Goal: Information Seeking & Learning: Learn about a topic

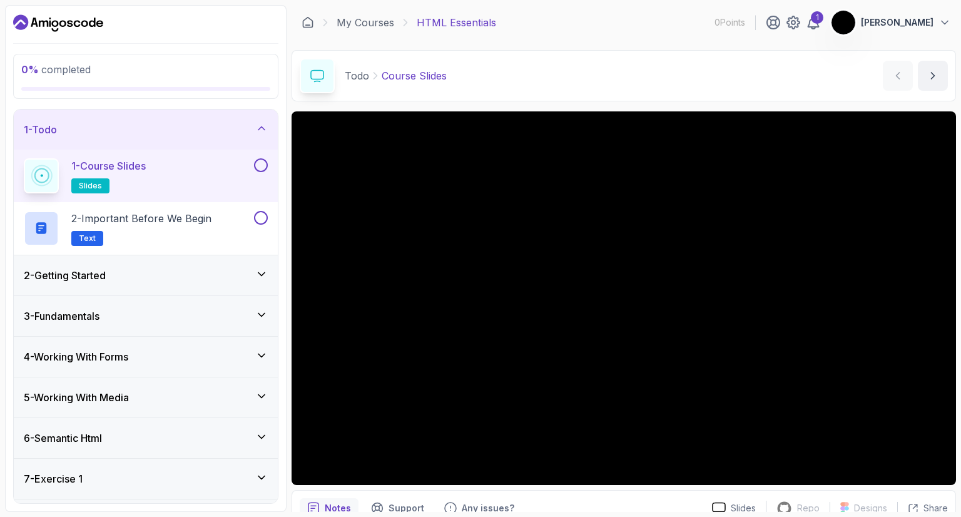
scroll to position [60, 0]
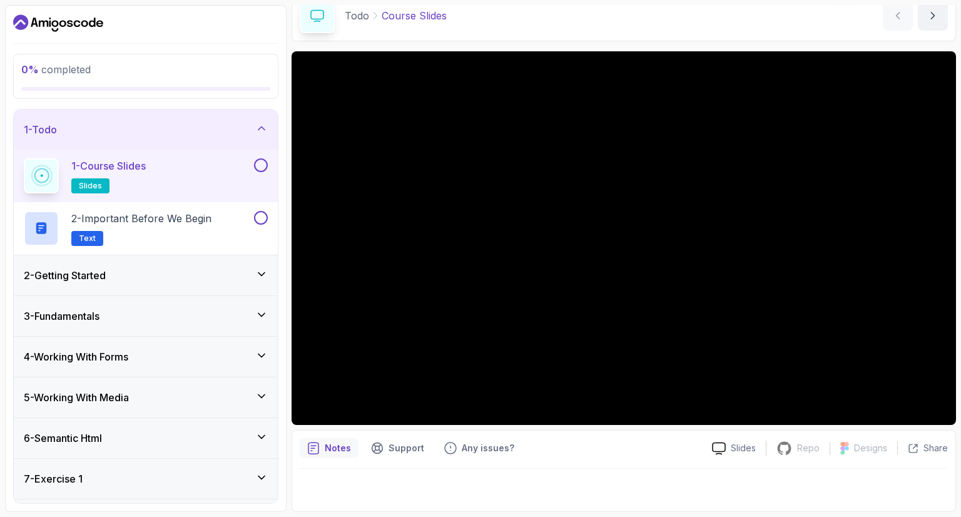
click at [194, 215] on p "2 - Important Before We Begin" at bounding box center [141, 218] width 140 height 15
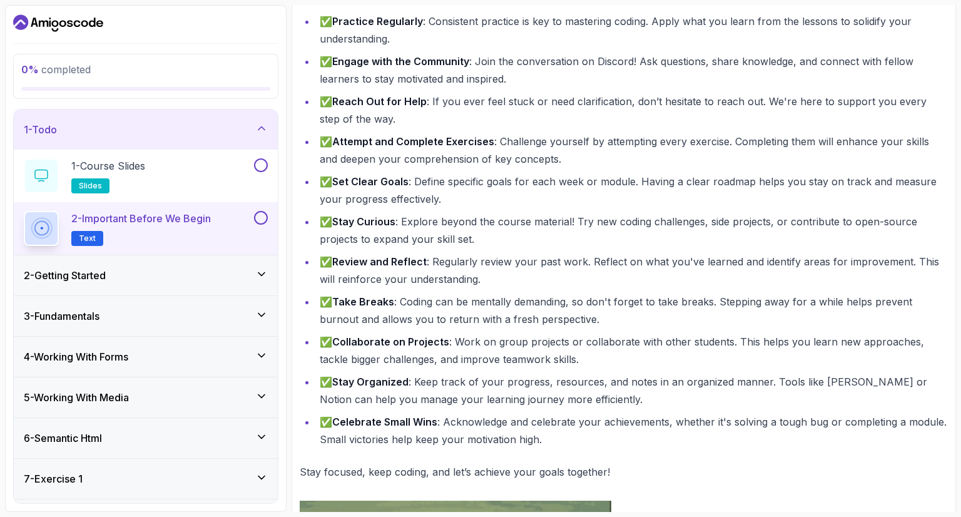
scroll to position [231, 0]
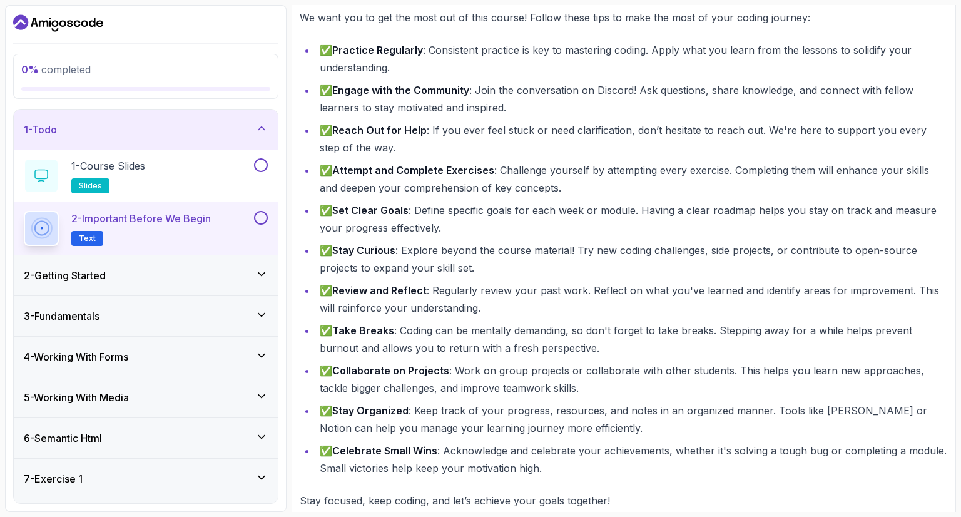
click at [238, 280] on div "2 - Getting Started" at bounding box center [146, 275] width 244 height 15
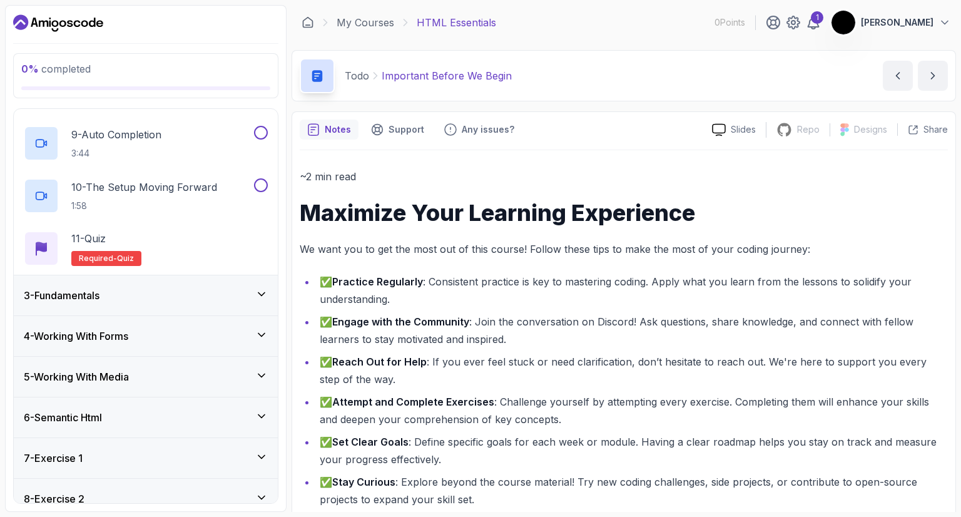
scroll to position [503, 0]
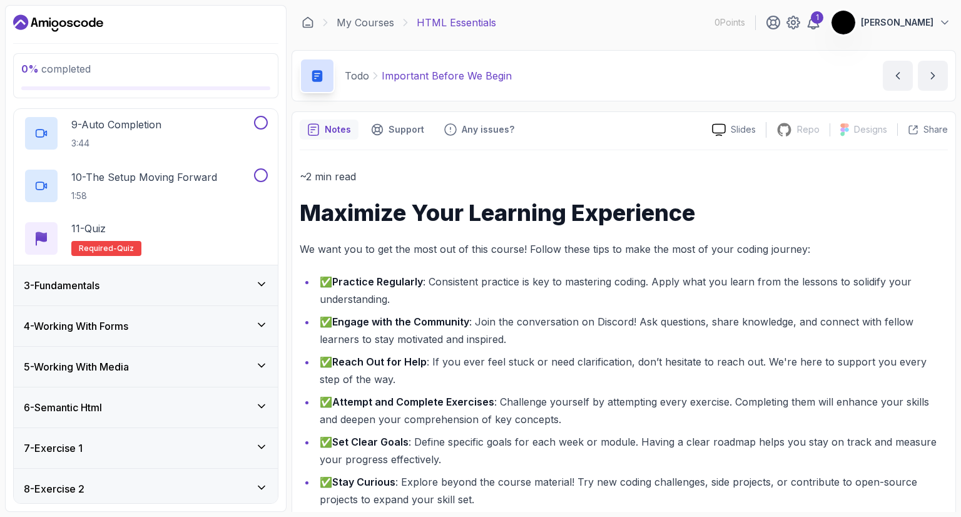
click at [128, 296] on div "3 - Fundamentals" at bounding box center [146, 285] width 264 height 40
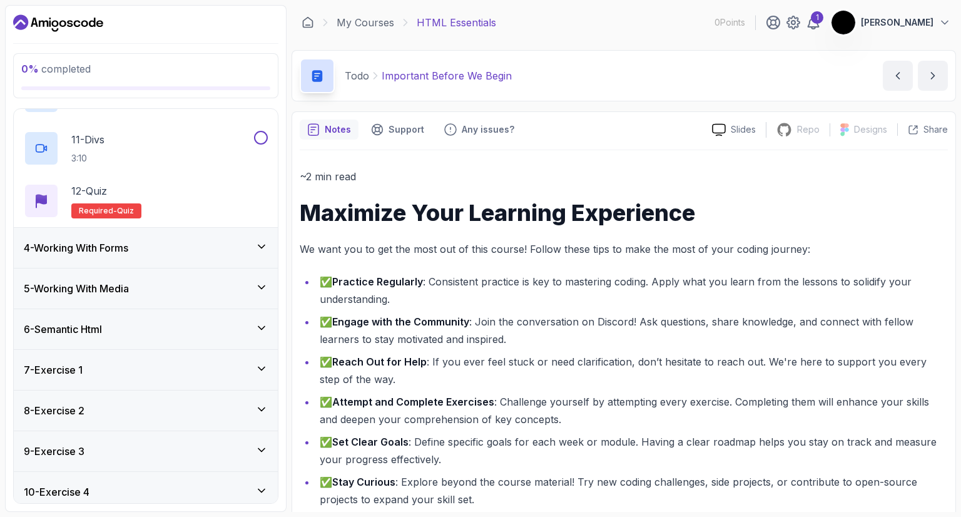
scroll to position [681, 0]
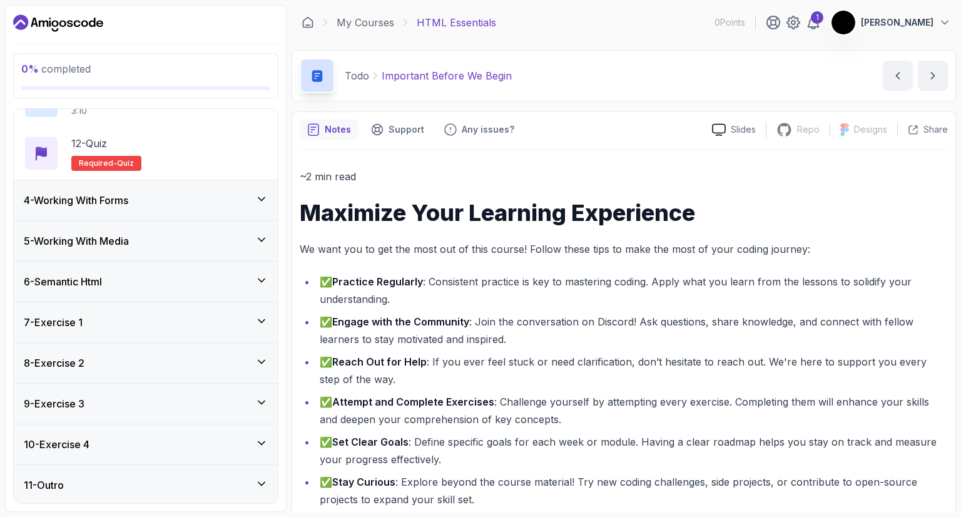
click at [136, 325] on div "7 - Exercise 1" at bounding box center [146, 322] width 244 height 15
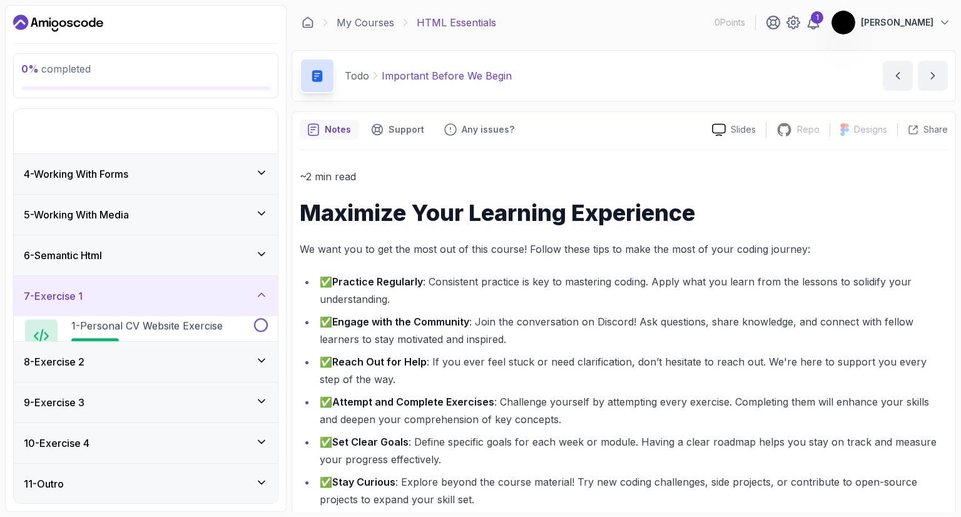
scroll to position [51, 0]
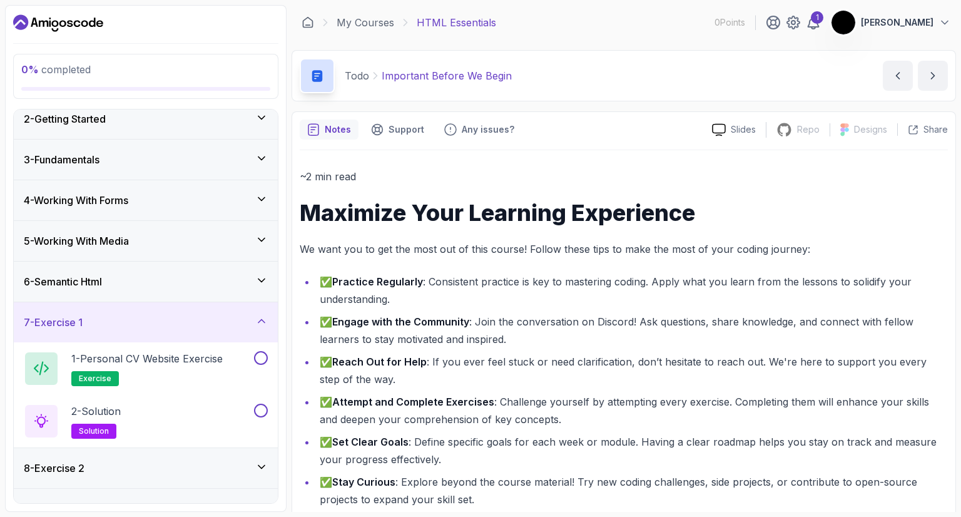
click at [136, 325] on div "7 - Exercise 1" at bounding box center [146, 322] width 244 height 15
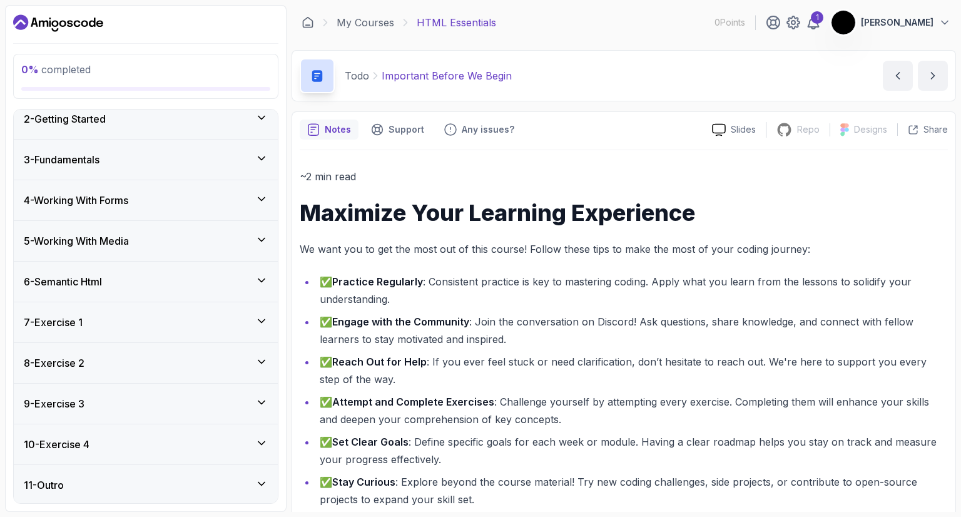
click at [129, 352] on div "8 - Exercise 2" at bounding box center [146, 363] width 264 height 40
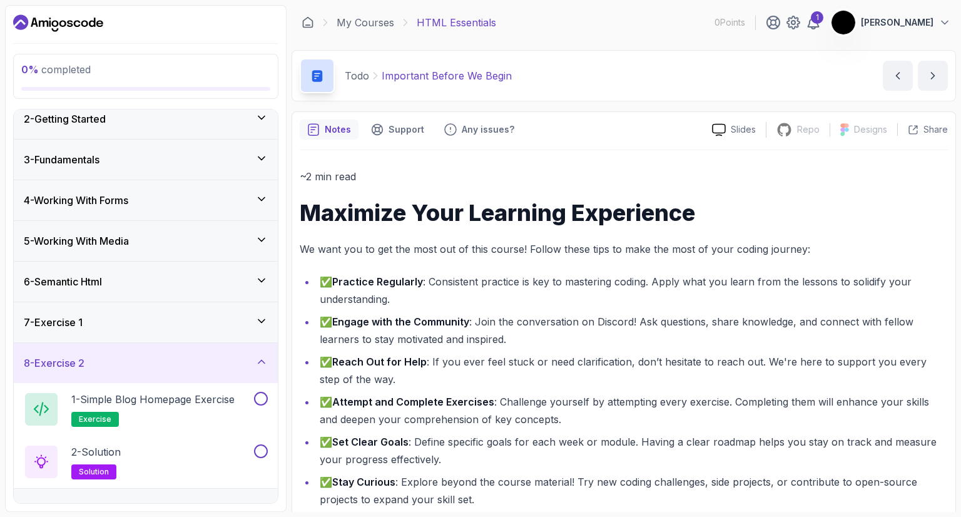
click at [129, 352] on div "8 - Exercise 2" at bounding box center [146, 363] width 264 height 40
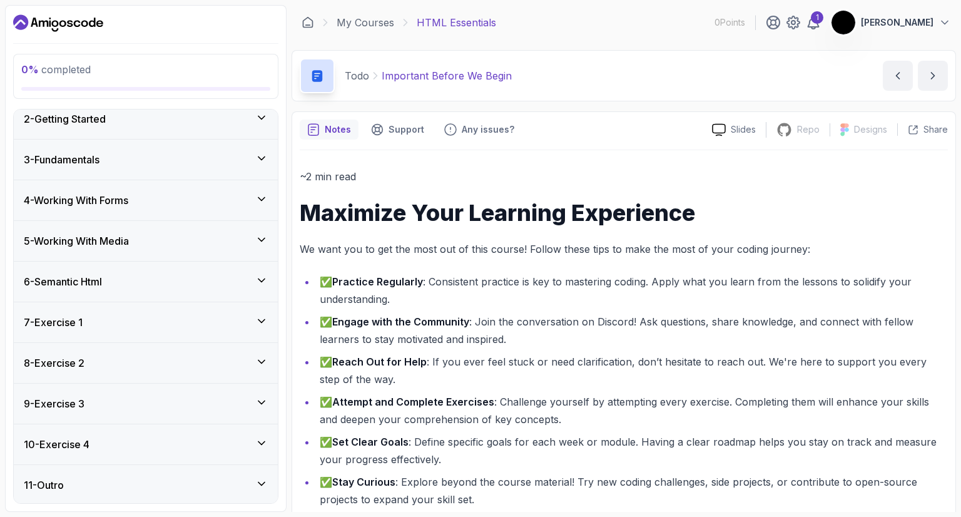
click at [123, 391] on div "9 - Exercise 3" at bounding box center [146, 403] width 264 height 40
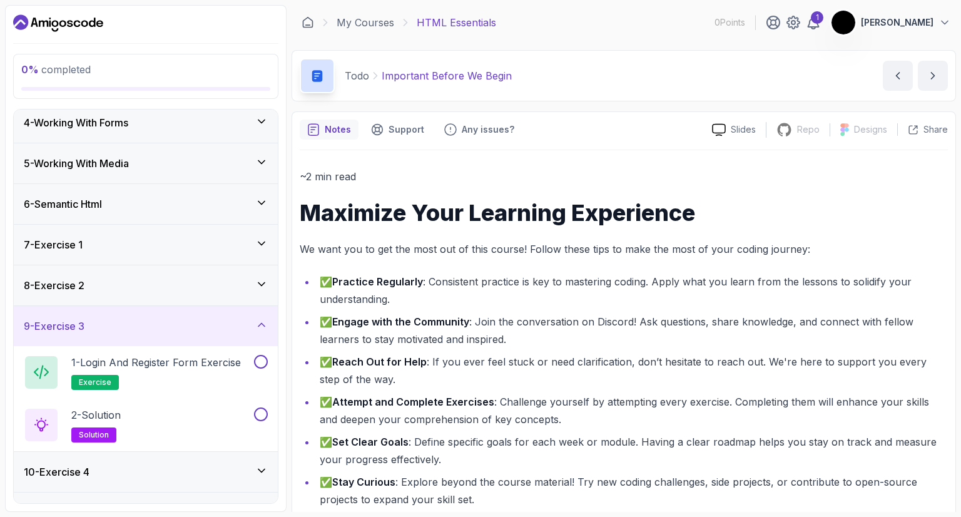
scroll to position [156, 0]
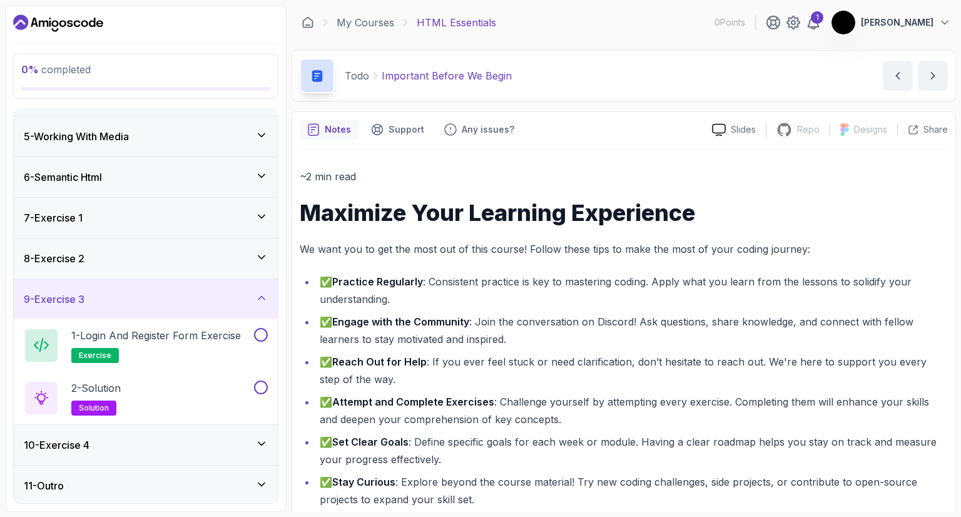
click at [114, 460] on div "10 - Exercise 4" at bounding box center [146, 445] width 264 height 40
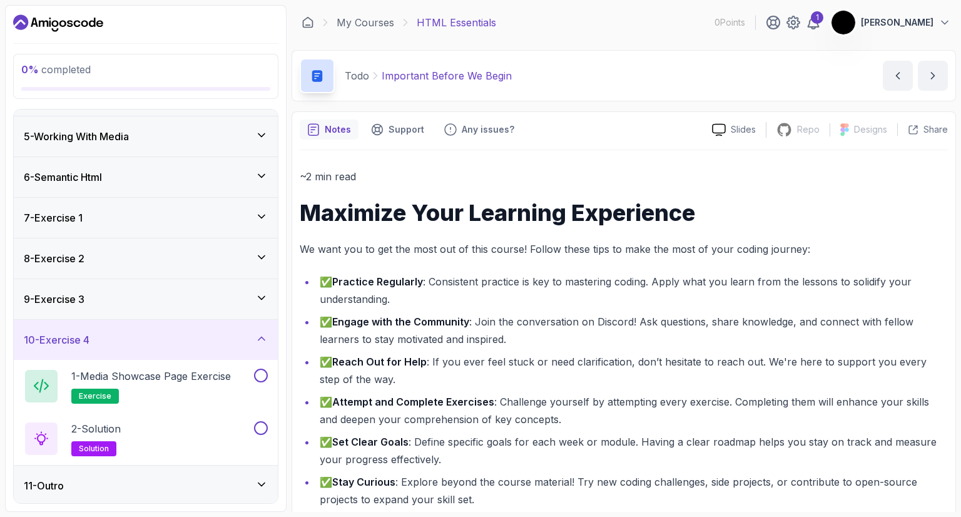
click at [148, 481] on div "11 - Outro" at bounding box center [146, 485] width 244 height 15
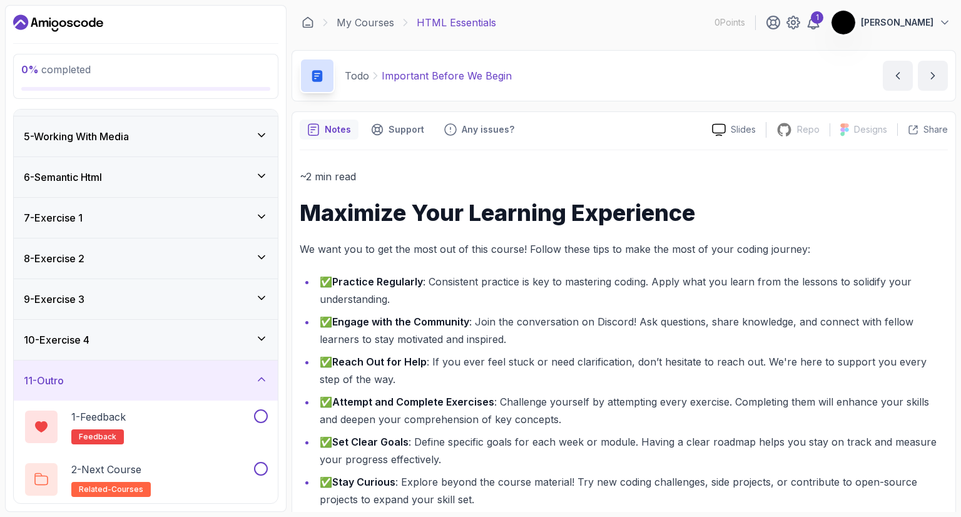
click at [185, 377] on div "11 - Outro" at bounding box center [146, 380] width 244 height 15
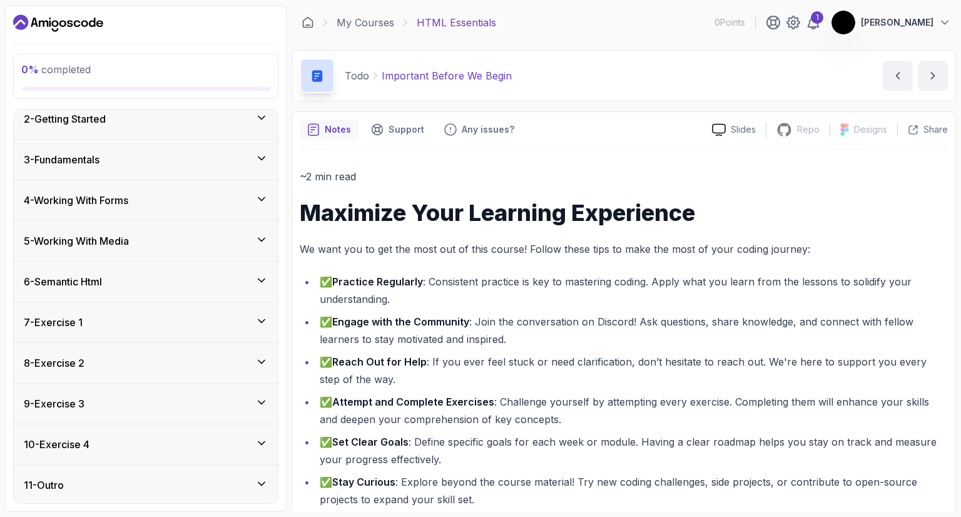
scroll to position [0, 0]
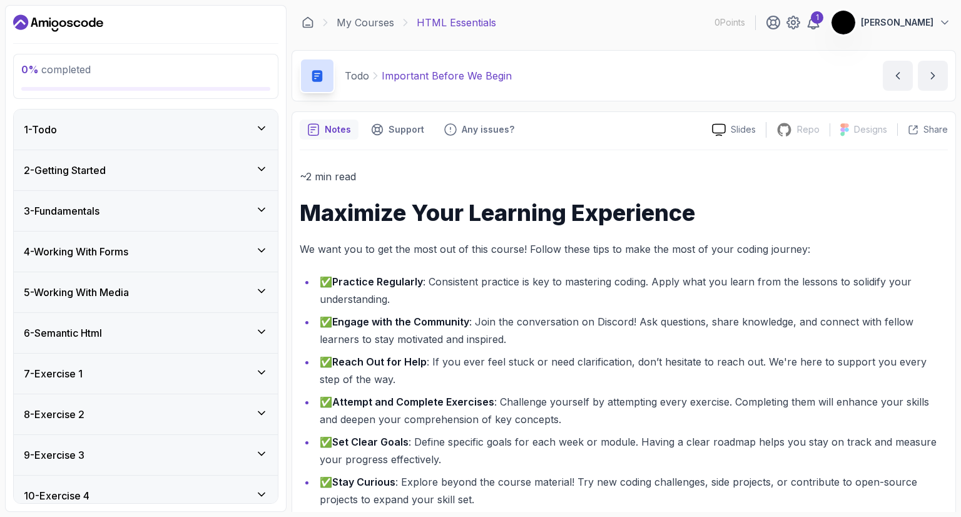
click at [153, 111] on div "1 - Todo" at bounding box center [146, 129] width 264 height 40
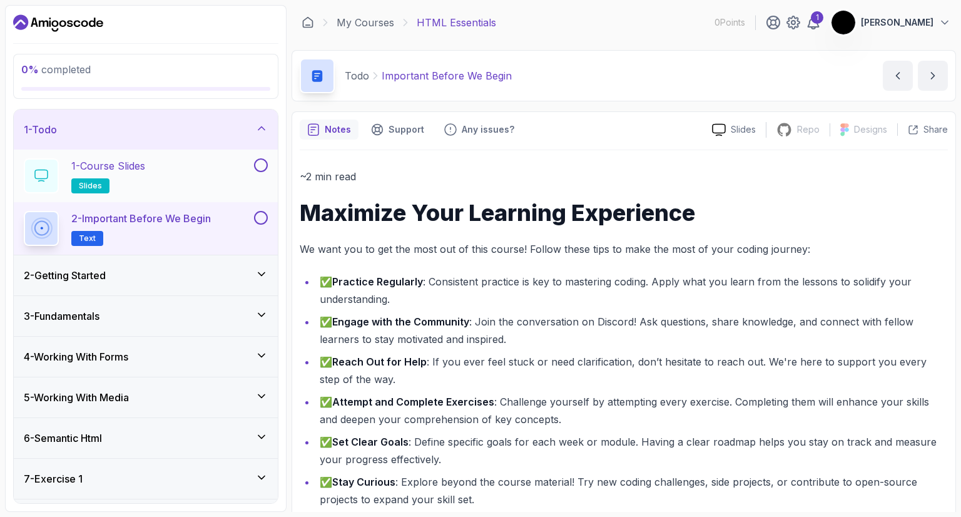
click at [155, 170] on div "1 - Course Slides slides" at bounding box center [138, 175] width 228 height 35
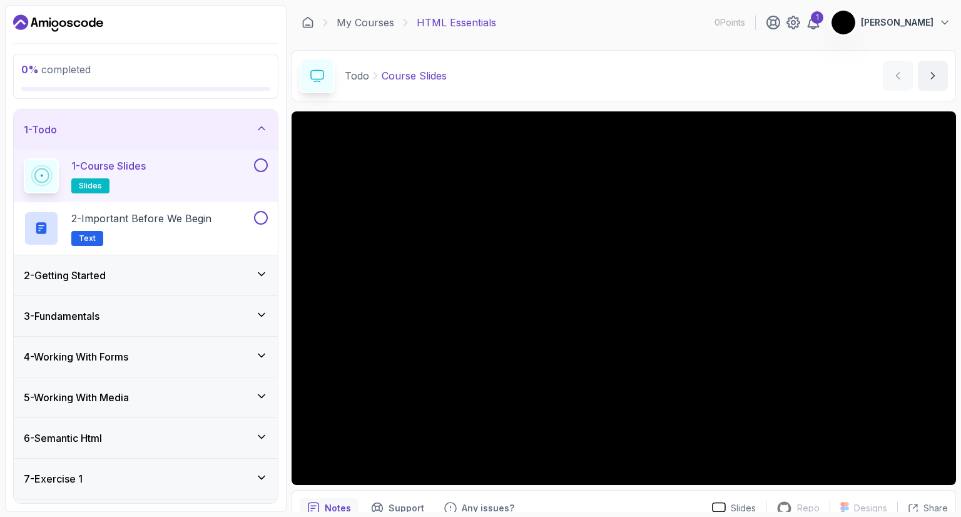
click at [258, 166] on button at bounding box center [261, 165] width 14 height 14
click at [205, 218] on p "2 - Important Before We Begin" at bounding box center [141, 218] width 140 height 15
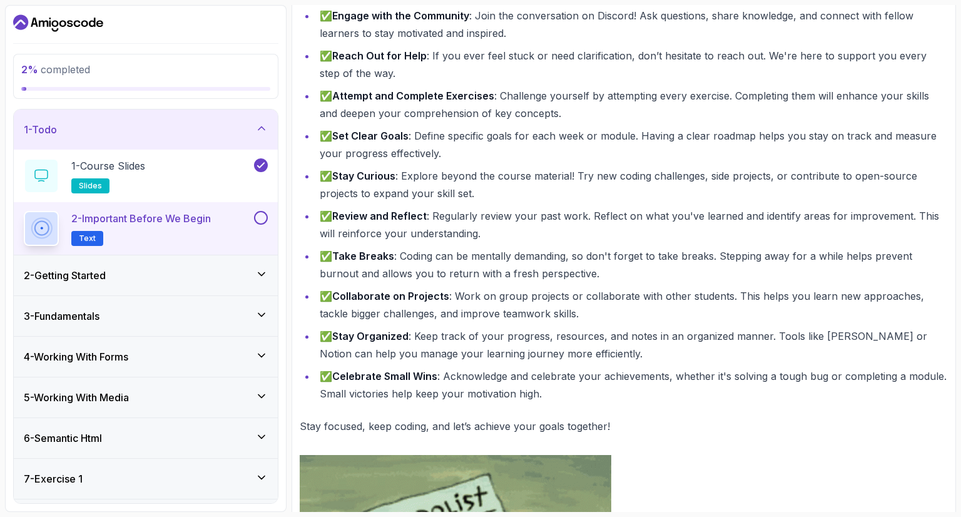
scroll to position [312, 0]
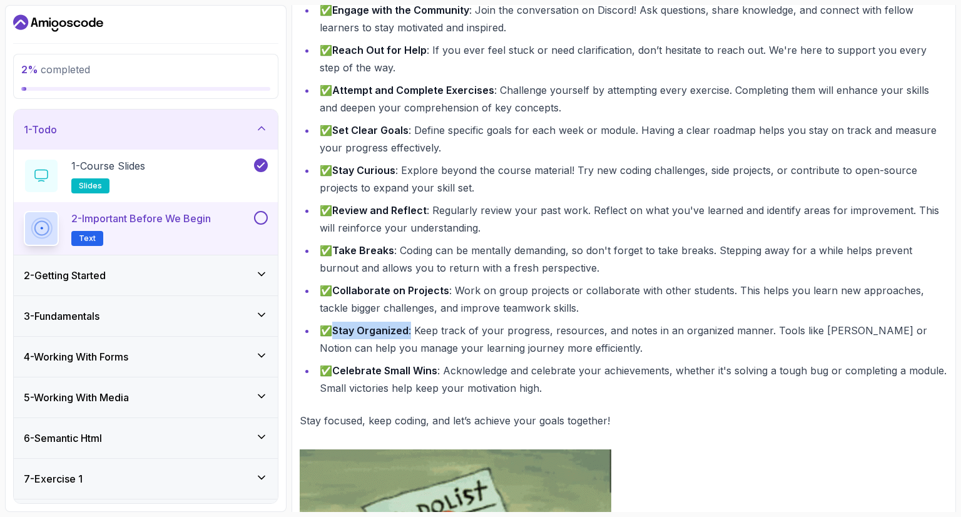
drag, startPoint x: 336, startPoint y: 328, endPoint x: 412, endPoint y: 328, distance: 75.7
click at [412, 328] on li "✅ Stay Organized : Keep track of your progress, resources, and notes in an orga…" at bounding box center [632, 339] width 632 height 35
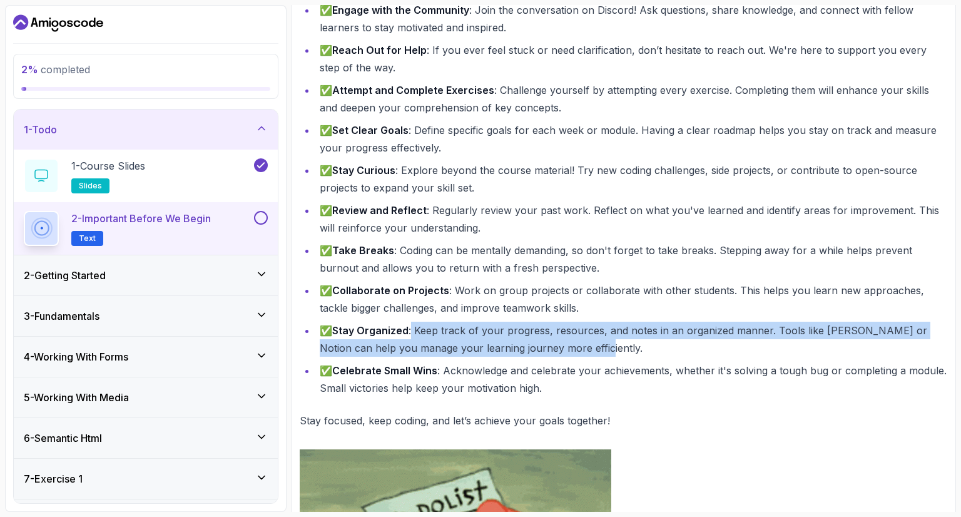
drag, startPoint x: 412, startPoint y: 328, endPoint x: 616, endPoint y: 352, distance: 205.3
click at [616, 352] on li "✅ Stay Organized : Keep track of your progress, resources, and notes in an orga…" at bounding box center [632, 339] width 632 height 35
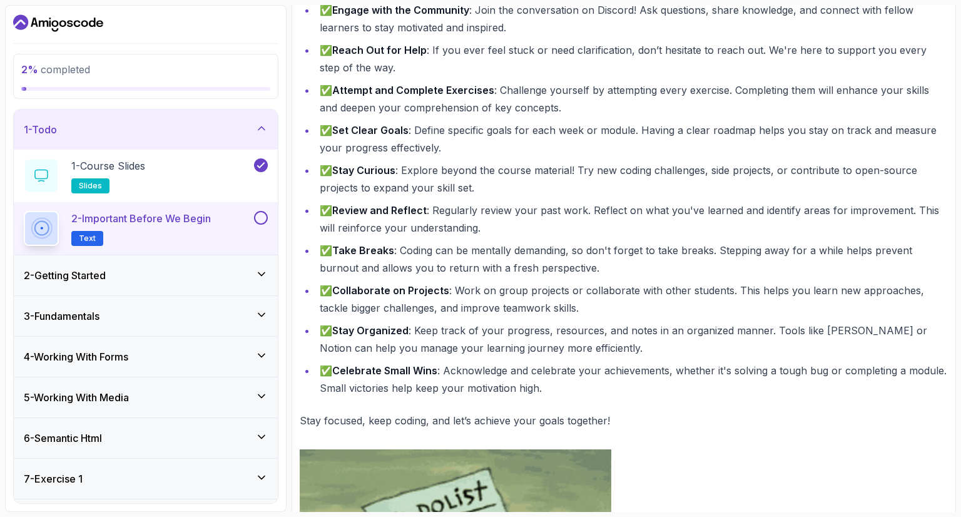
click at [159, 279] on div "2 - Getting Started" at bounding box center [146, 275] width 244 height 15
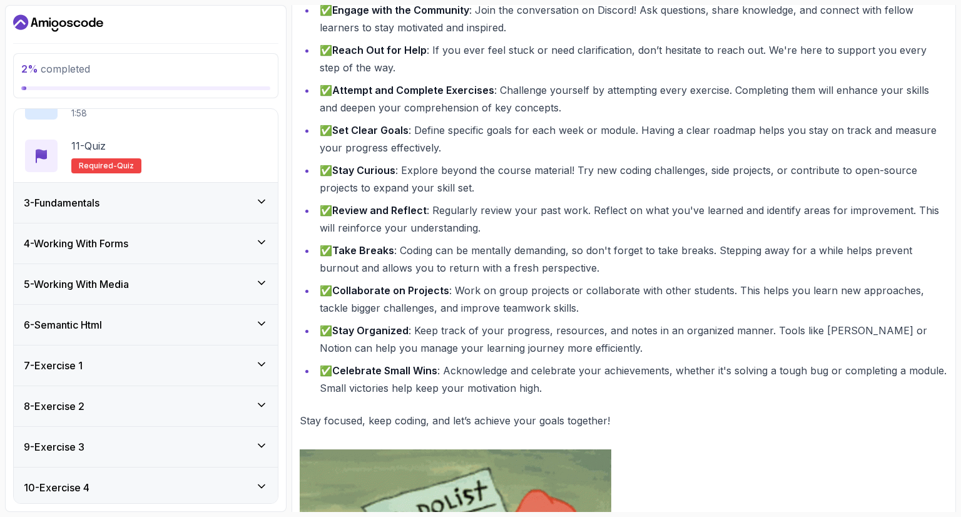
click at [135, 195] on div "3 - Fundamentals" at bounding box center [146, 202] width 244 height 15
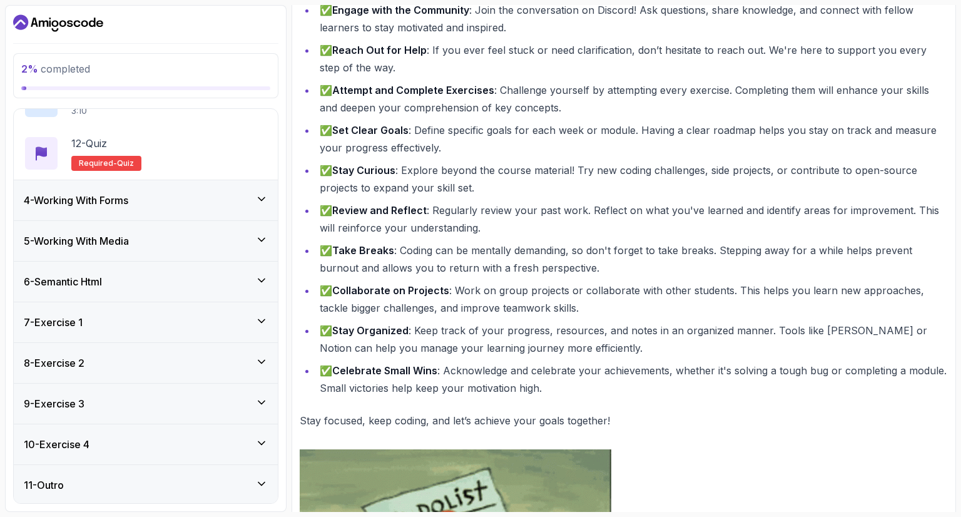
click at [128, 195] on h3 "4 - Working With Forms" at bounding box center [76, 200] width 104 height 15
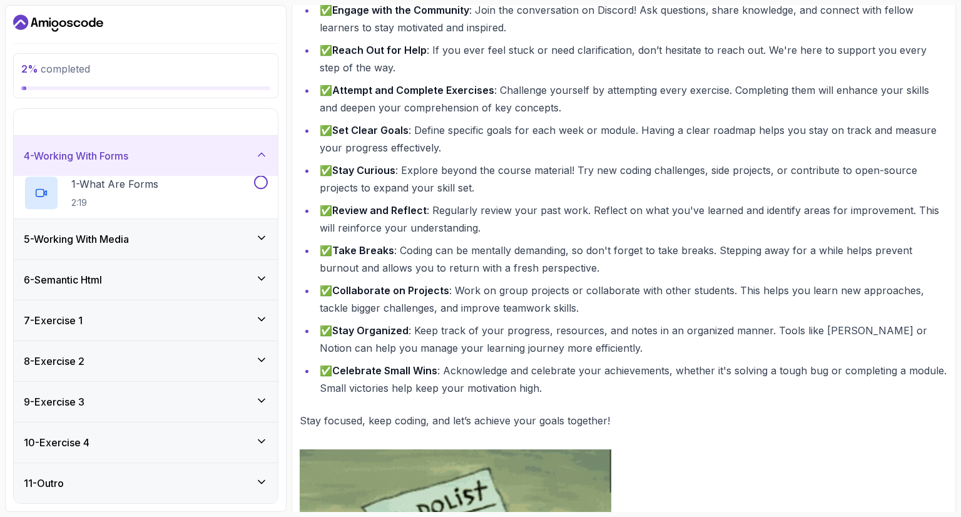
scroll to position [51, 0]
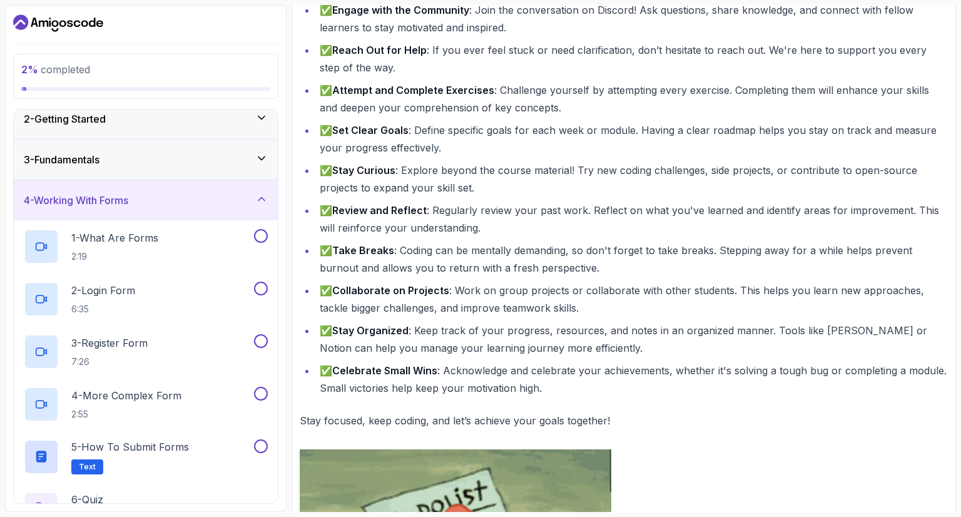
click at [128, 195] on h3 "4 - Working With Forms" at bounding box center [76, 200] width 104 height 15
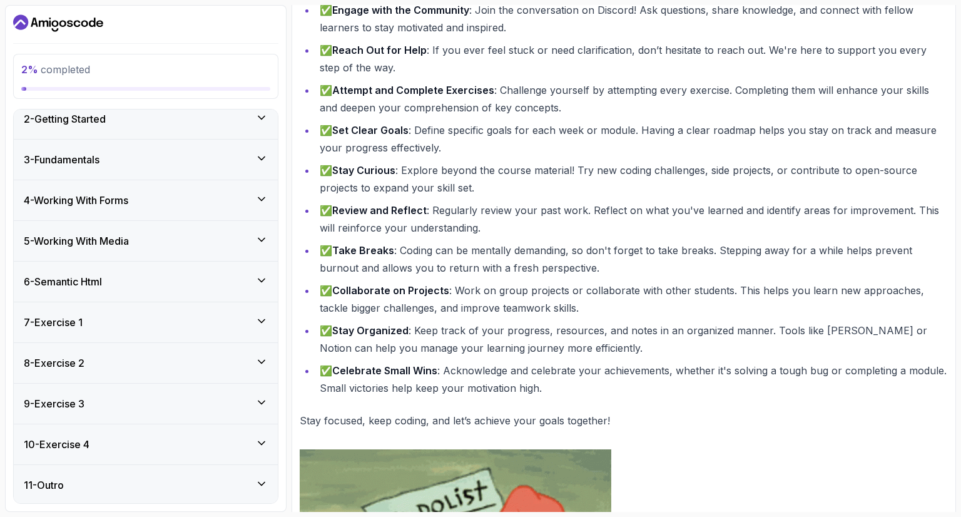
click at [129, 255] on div "5 - Working With Media" at bounding box center [146, 241] width 264 height 40
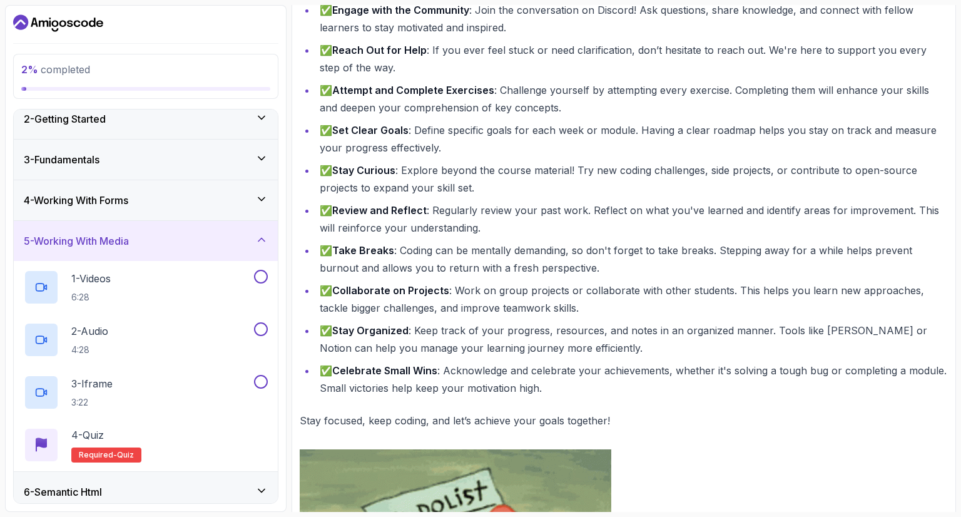
click at [129, 255] on div "5 - Working With Media" at bounding box center [146, 241] width 264 height 40
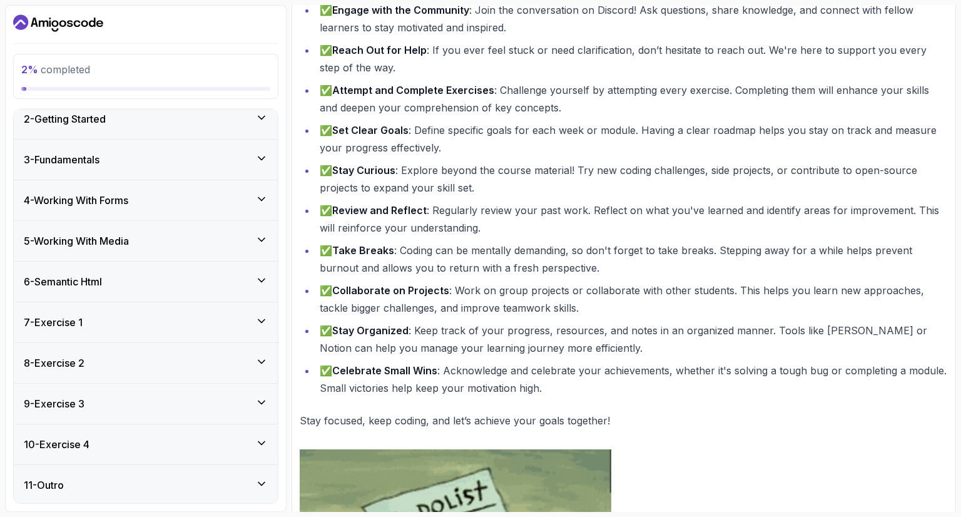
click at [139, 274] on div "6 - Semantic Html" at bounding box center [146, 281] width 244 height 15
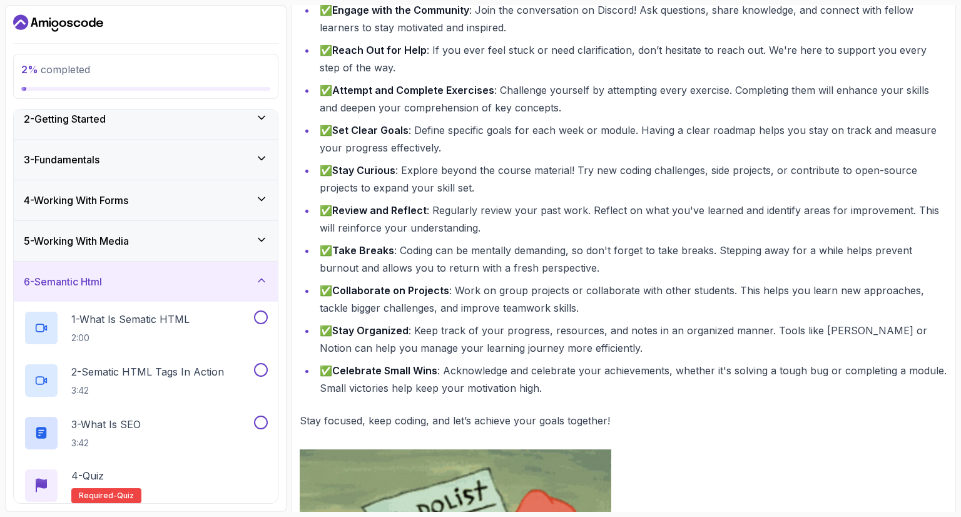
click at [139, 274] on div "6 - Semantic Html" at bounding box center [146, 281] width 244 height 15
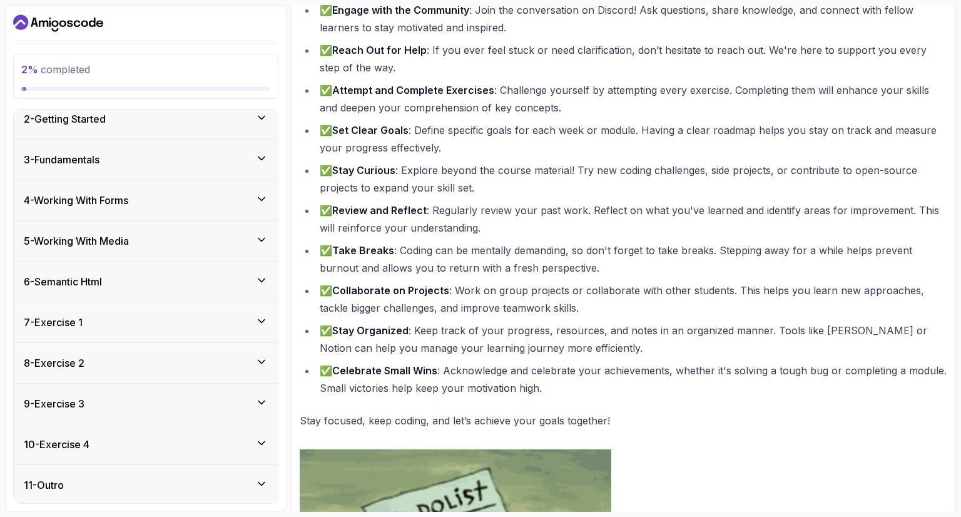
click at [151, 315] on div "7 - Exercise 1" at bounding box center [146, 322] width 244 height 15
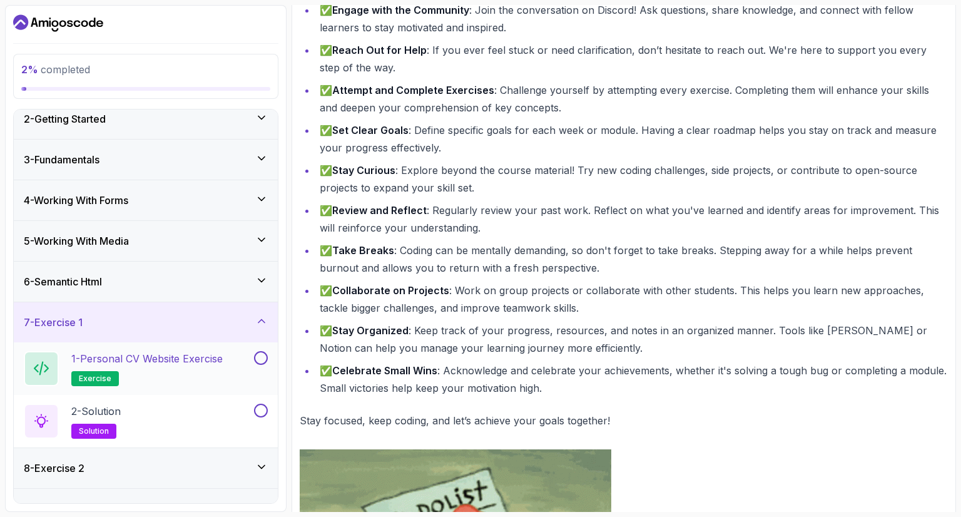
click at [178, 355] on p "1 - Personal CV Website Exercise" at bounding box center [146, 358] width 151 height 15
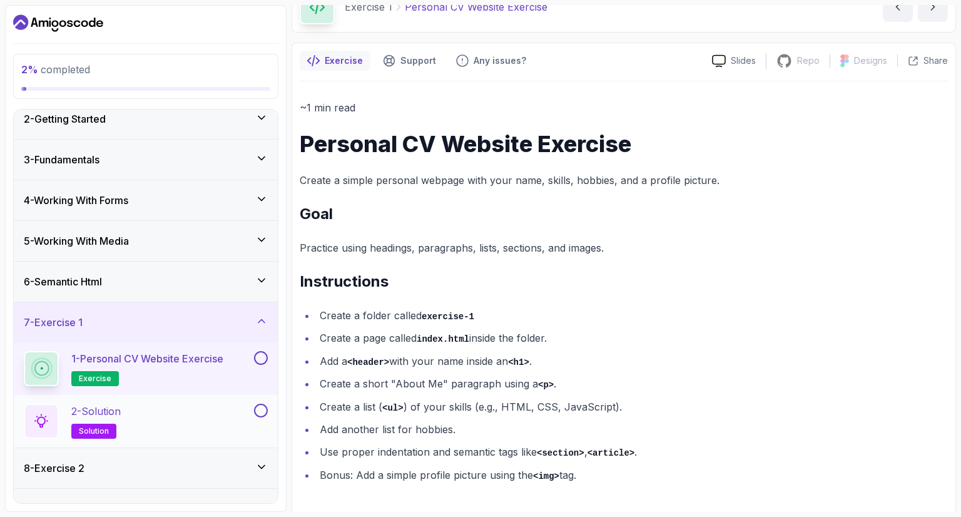
click at [141, 429] on div "2 - Solution solution" at bounding box center [138, 421] width 228 height 35
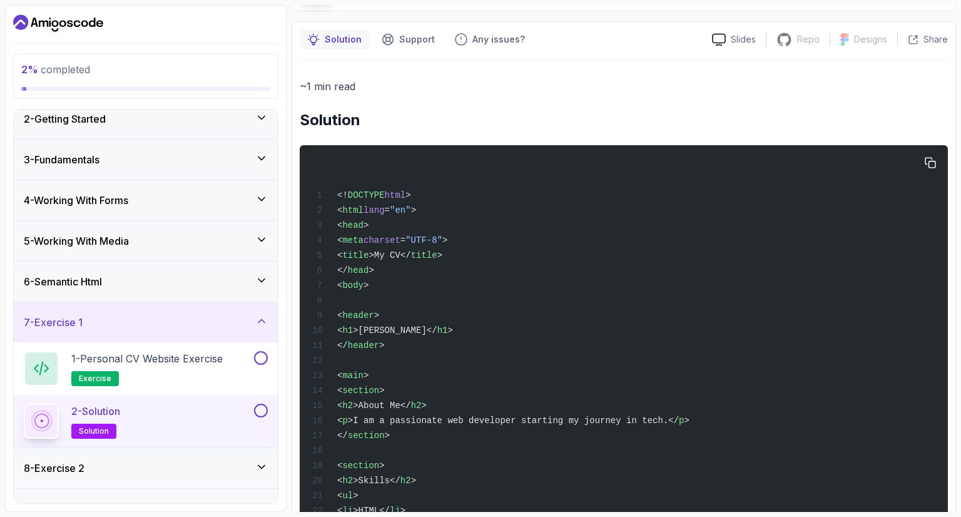
scroll to position [92, 0]
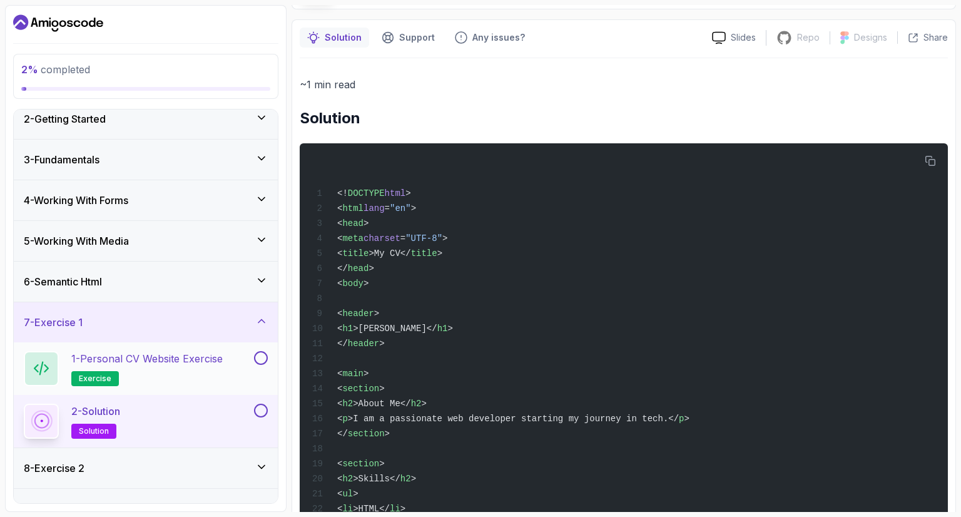
click at [177, 367] on h2 "1 - Personal CV Website Exercise exercise" at bounding box center [146, 368] width 151 height 35
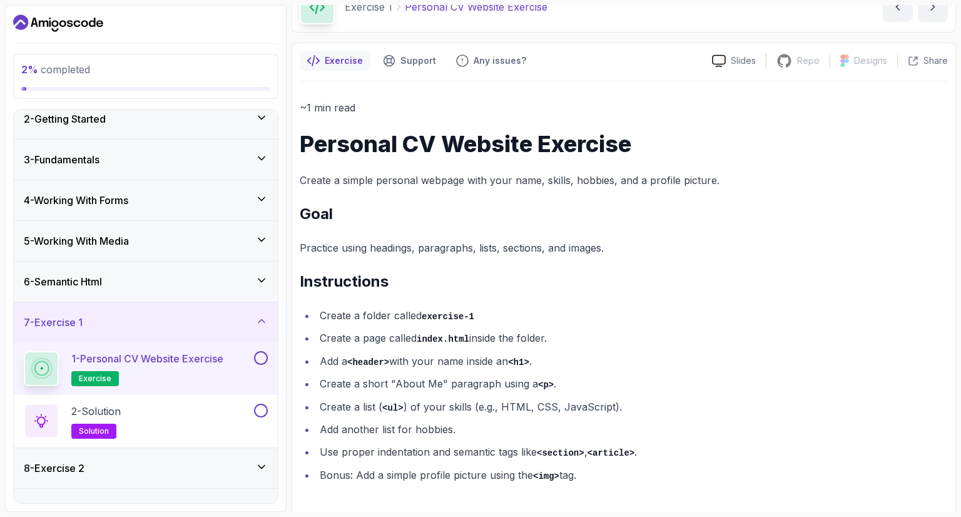
scroll to position [156, 0]
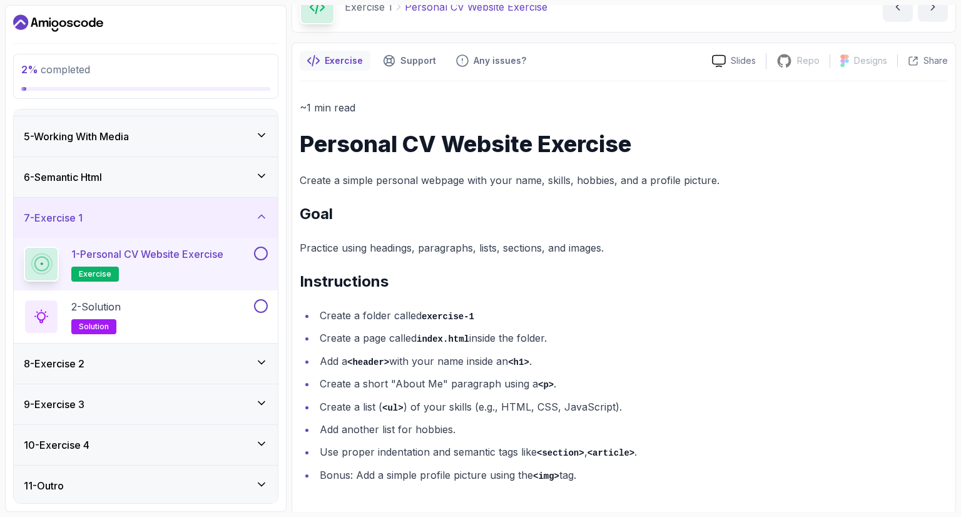
click at [230, 358] on div "8 - Exercise 2" at bounding box center [146, 363] width 244 height 15
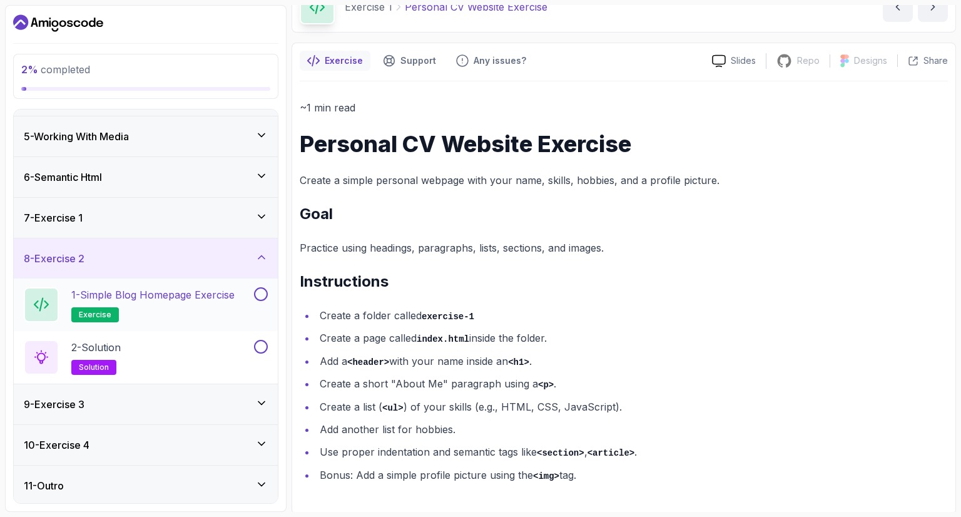
click at [185, 288] on p "1 - Simple Blog Homepage Exercise" at bounding box center [152, 294] width 163 height 15
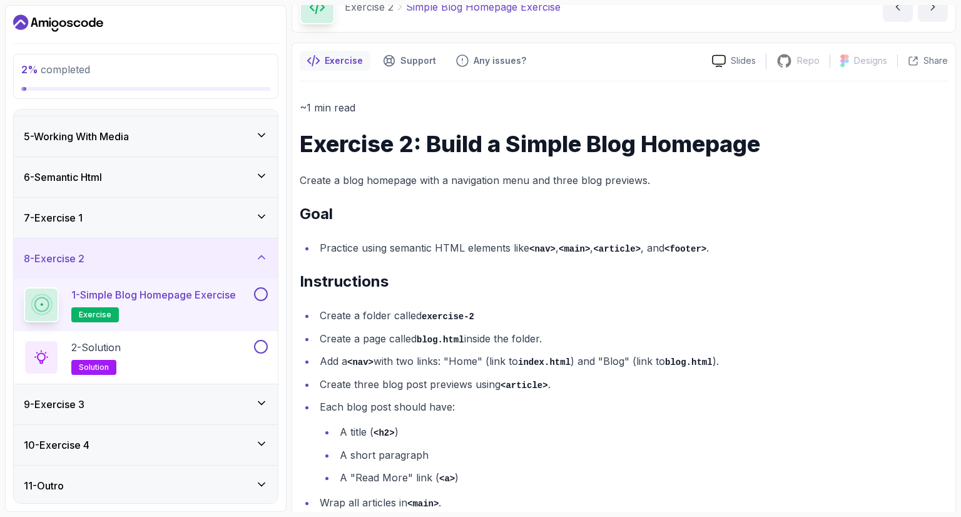
scroll to position [92, 0]
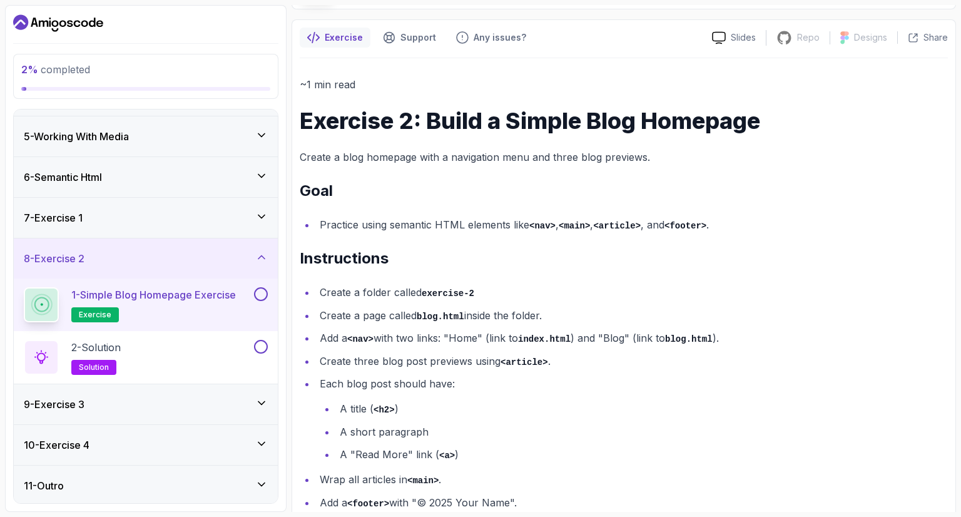
click at [185, 224] on div "7 - Exercise 1" at bounding box center [146, 218] width 264 height 40
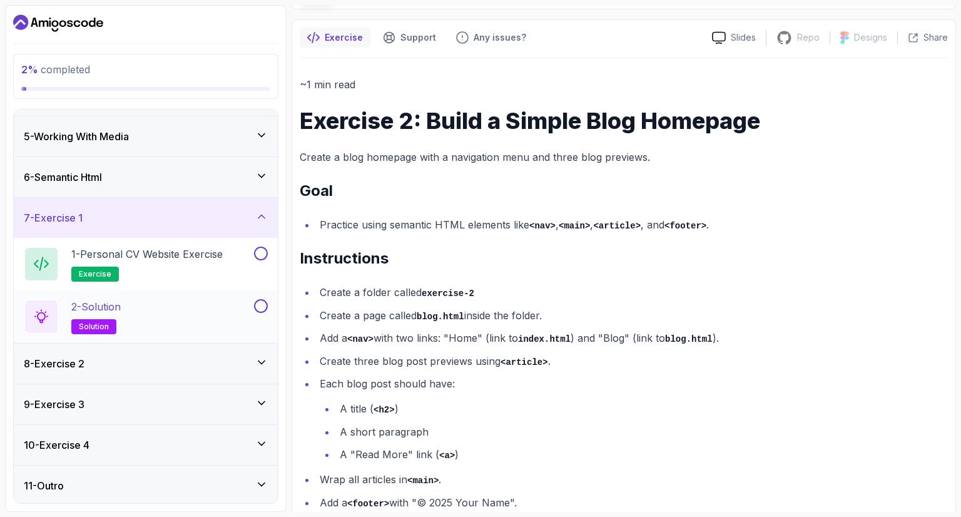
click at [185, 302] on div "2 - Solution solution" at bounding box center [138, 316] width 228 height 35
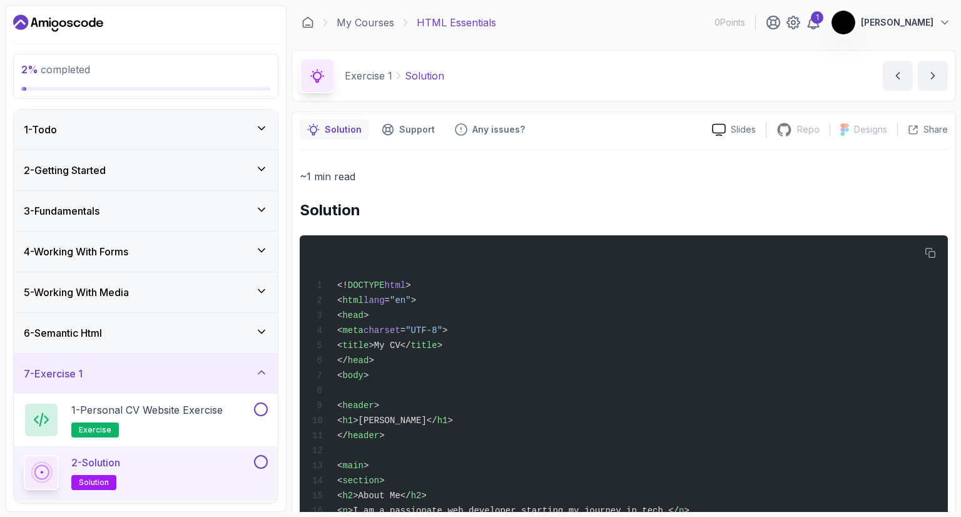
click at [138, 127] on div "1 - Todo" at bounding box center [146, 129] width 244 height 15
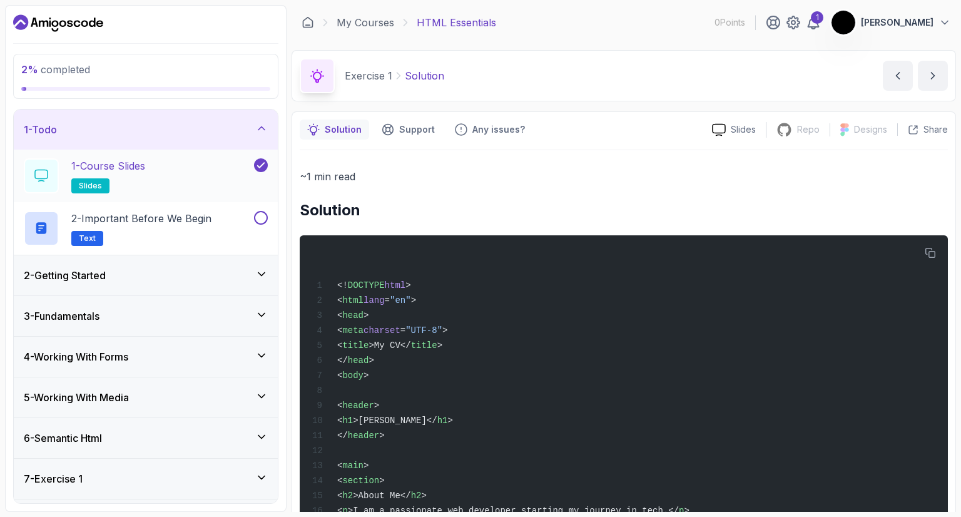
click at [166, 170] on div "1 - Course Slides slides" at bounding box center [138, 175] width 228 height 35
